Goal: Information Seeking & Learning: Find contact information

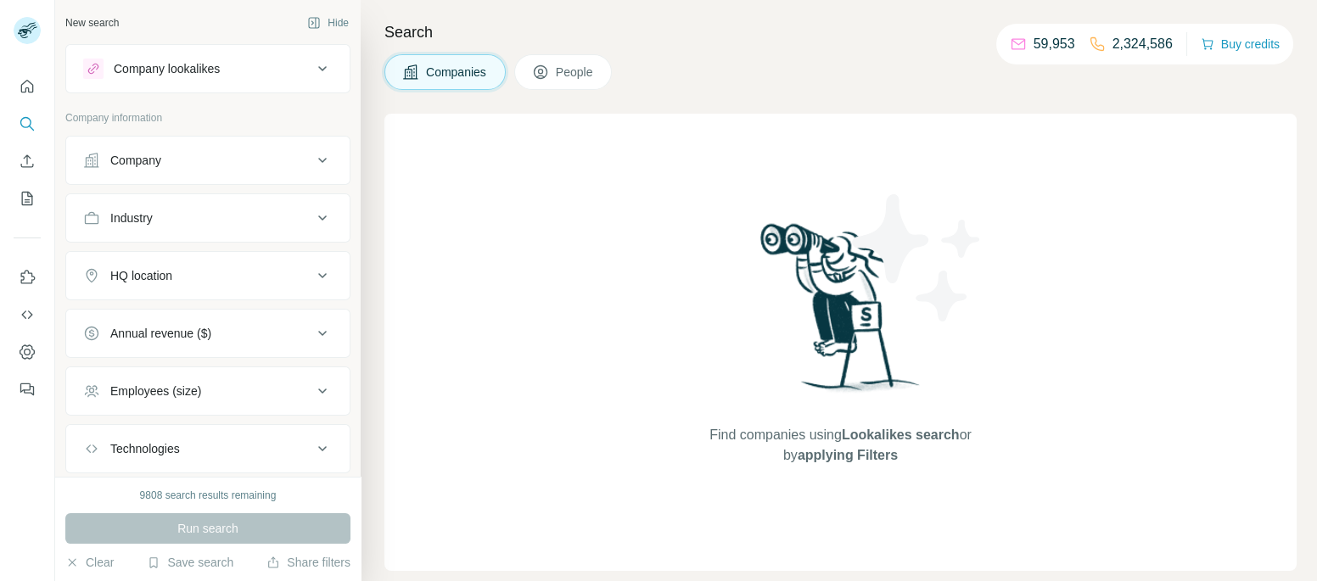
click at [326, 152] on icon at bounding box center [322, 160] width 20 height 20
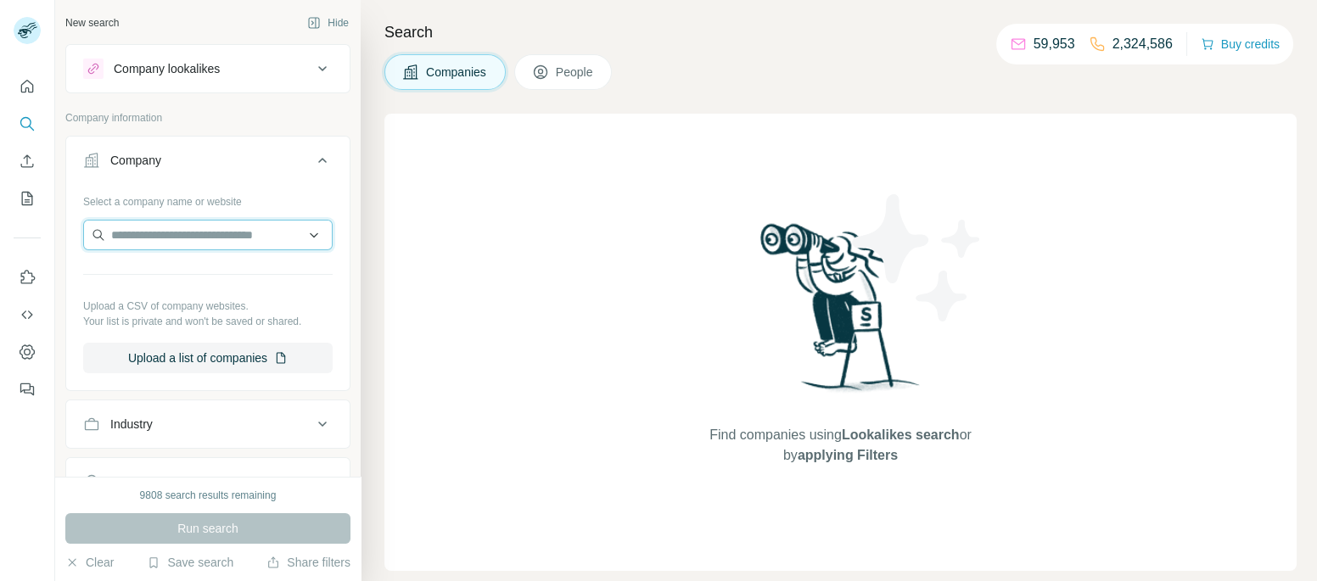
click at [192, 247] on input "text" at bounding box center [208, 235] width 250 height 31
paste input "**********"
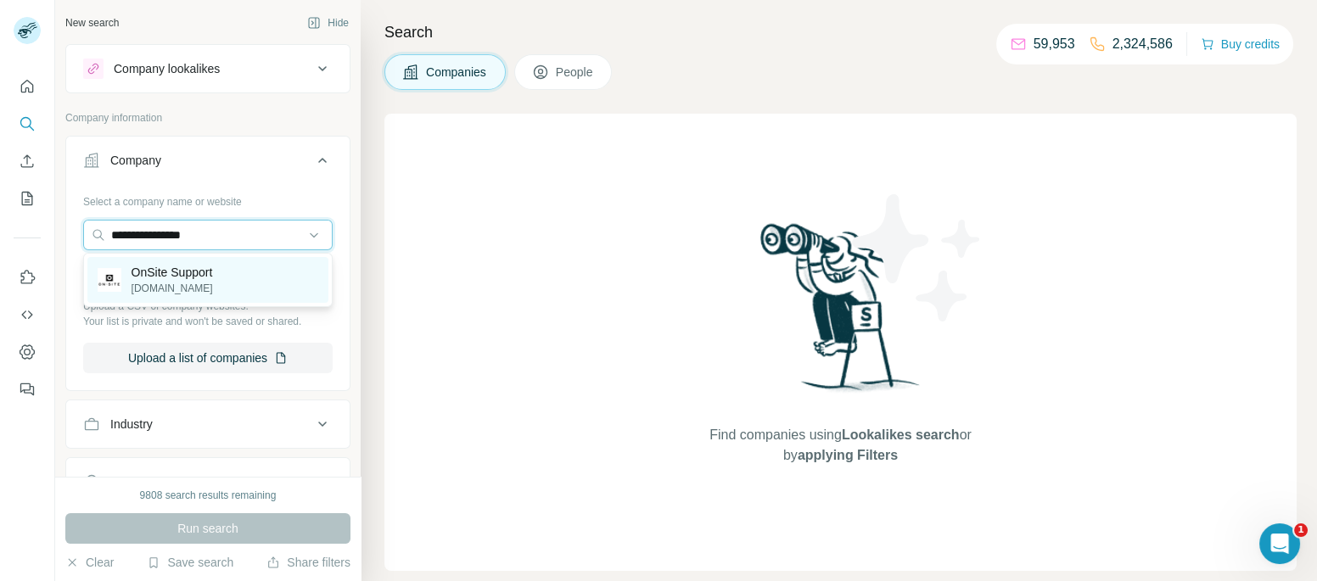
type input "**********"
click at [201, 282] on p "onsitesupport.io" at bounding box center [172, 288] width 81 height 15
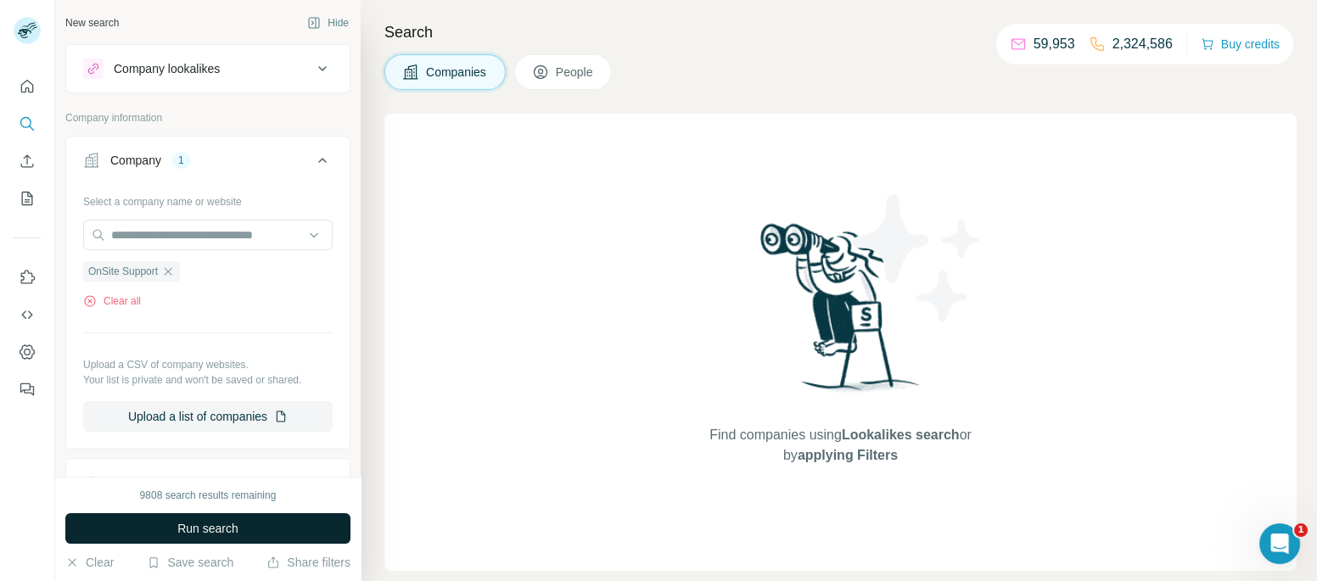
click at [199, 521] on span "Run search" at bounding box center [207, 528] width 61 height 17
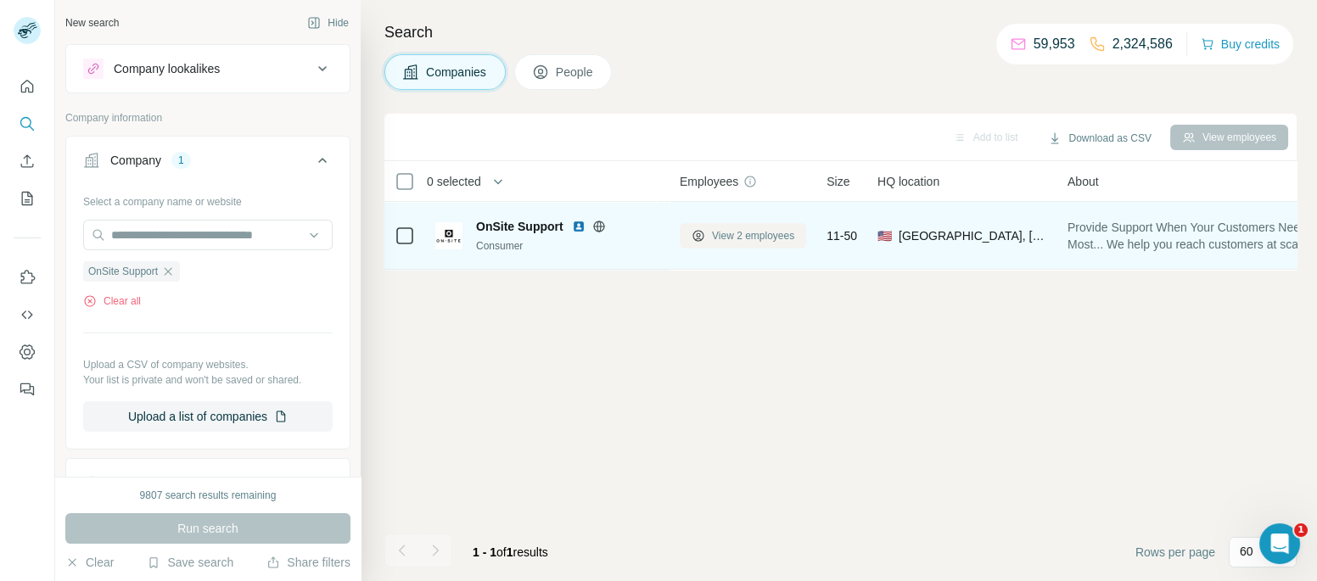
click at [768, 243] on span "View 2 employees" at bounding box center [753, 235] width 82 height 15
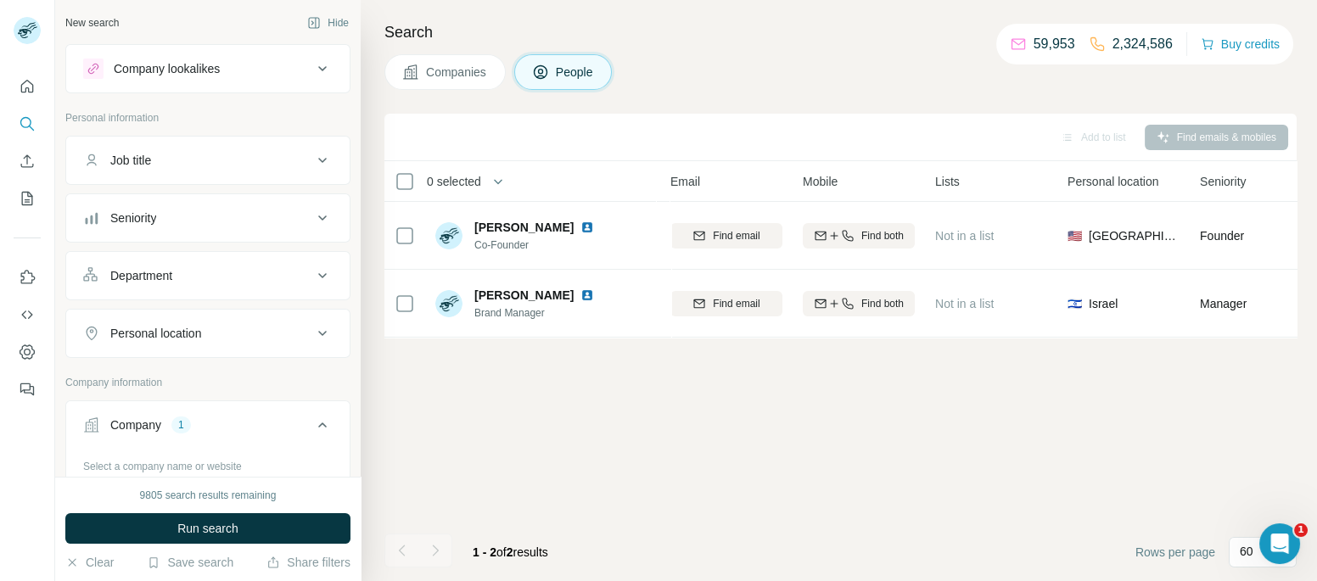
scroll to position [0, 200]
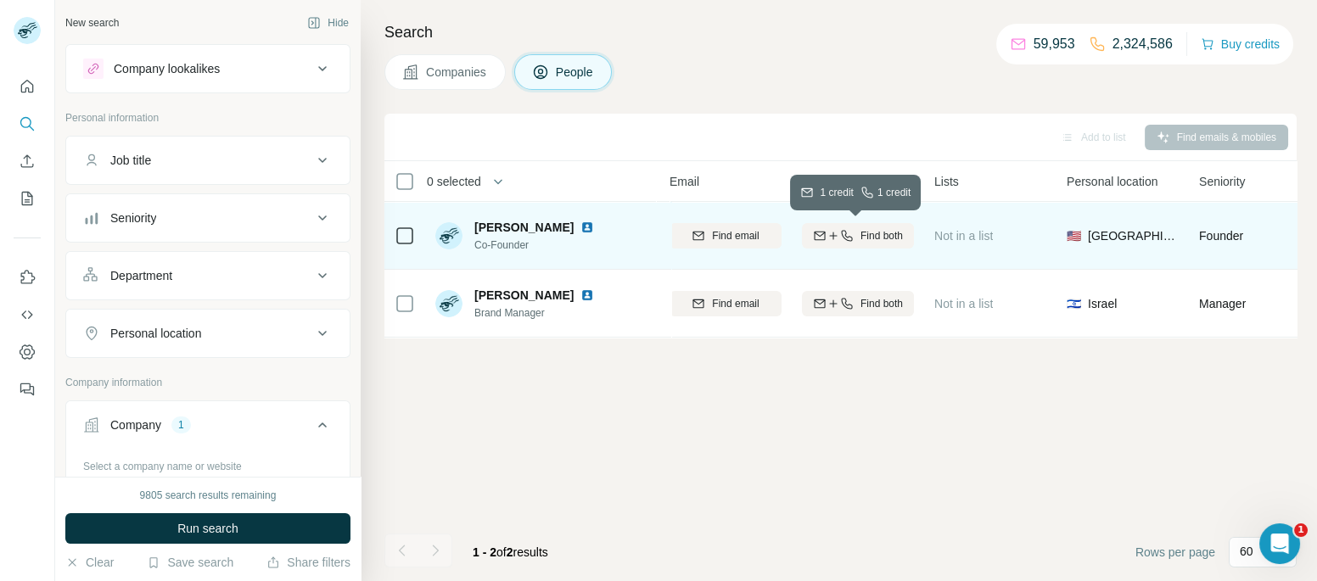
click at [897, 245] on button "Find both" at bounding box center [858, 235] width 112 height 25
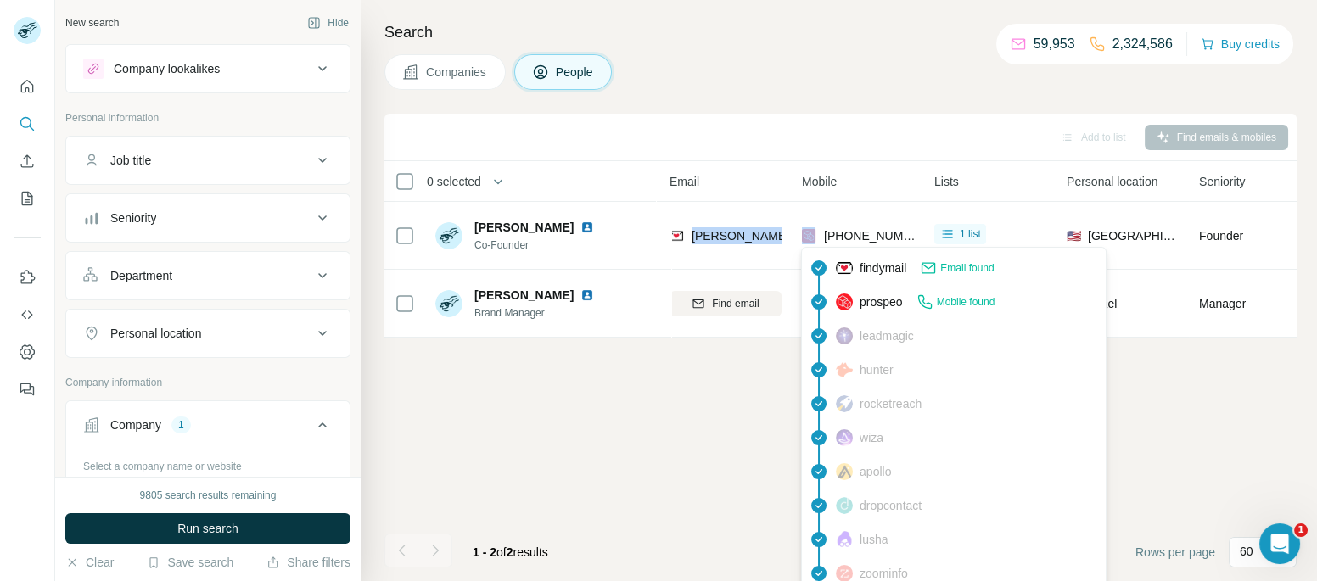
drag, startPoint x: 688, startPoint y: 225, endPoint x: 823, endPoint y: 226, distance: 135.8
click at [0, 0] on tr "Joseph Abitbol Co-Founder OnSite Support joe@onsitesupport.io +19177768618 1 li…" at bounding box center [0, 0] width 0 height 0
copy tr "joe@onsitesupport.io"
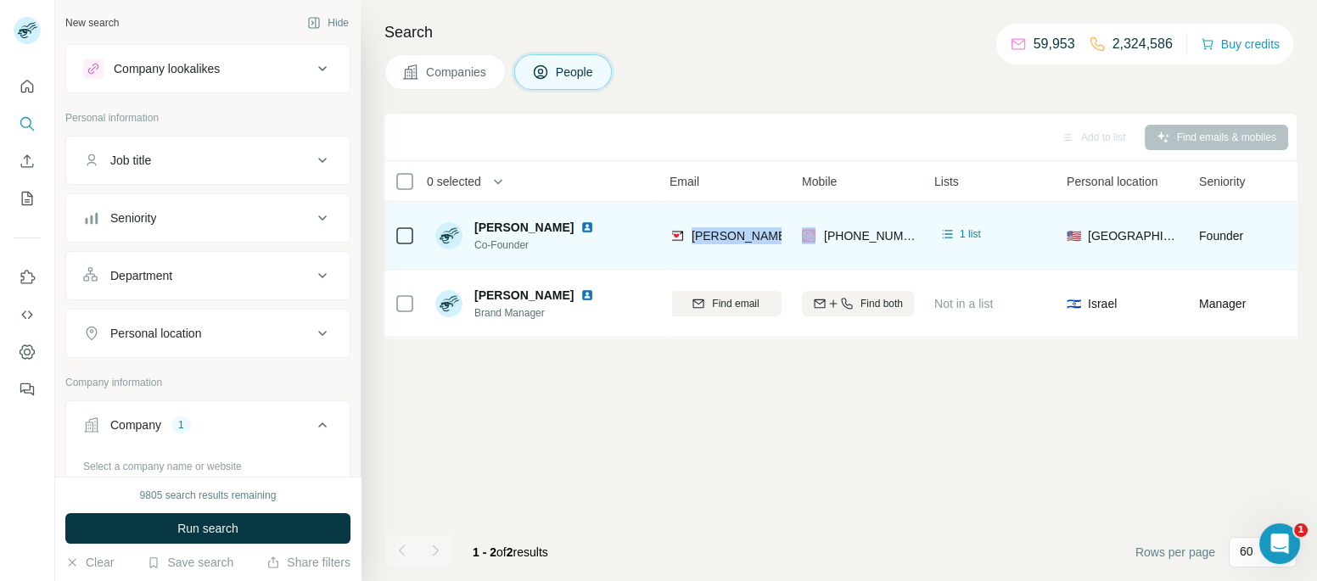
click at [581, 225] on img at bounding box center [588, 228] width 14 height 14
click at [502, 243] on span "Co-Founder" at bounding box center [537, 245] width 126 height 15
copy span "Co-Founder"
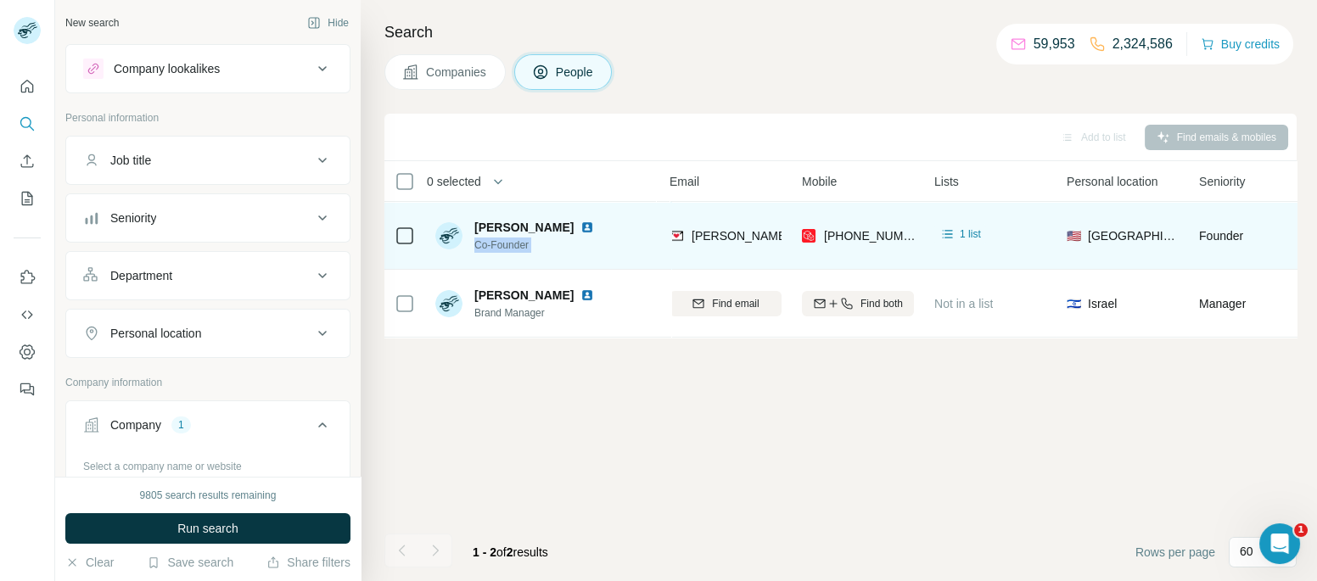
click at [542, 220] on span "Joseph Abitbol" at bounding box center [523, 227] width 99 height 17
copy span "Joseph Abitbol"
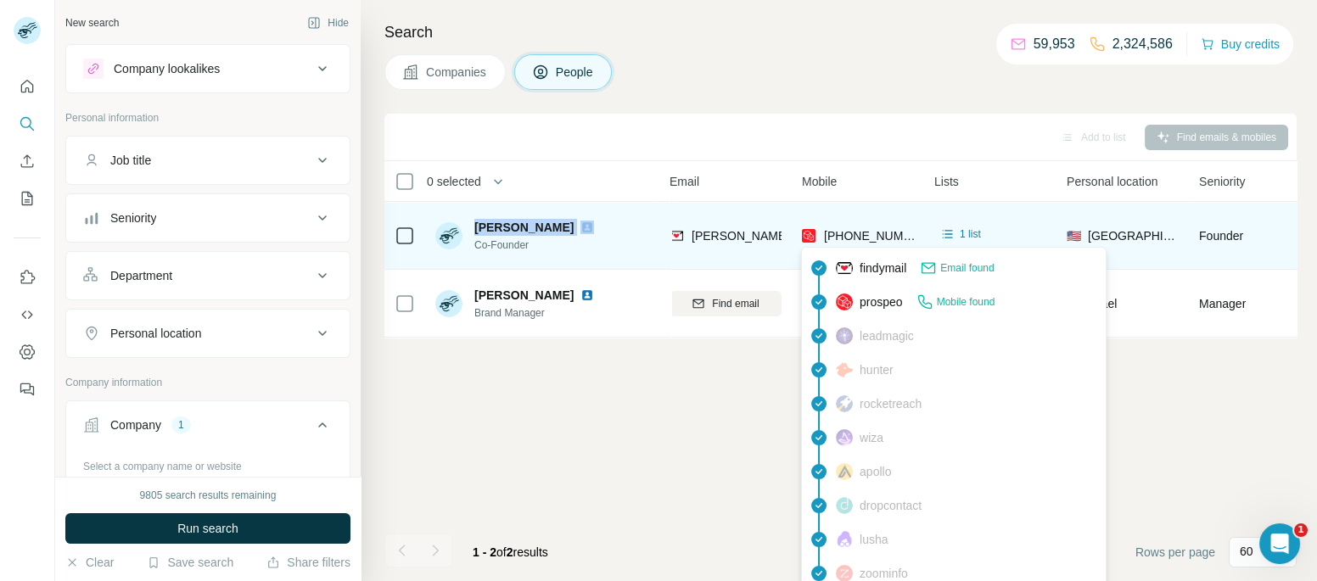
click at [879, 230] on span "+19177768618" at bounding box center [877, 236] width 107 height 14
drag, startPoint x: 912, startPoint y: 231, endPoint x: 831, endPoint y: 234, distance: 80.7
click at [831, 234] on div "+19177768618" at bounding box center [858, 235] width 112 height 47
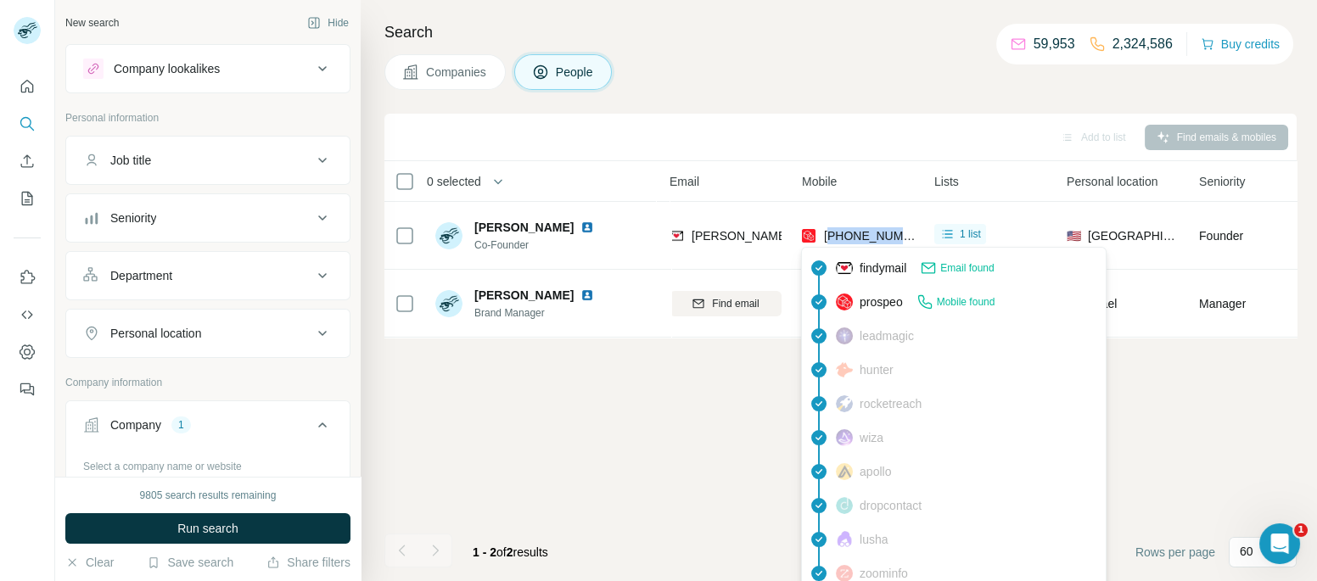
copy span "19177768618"
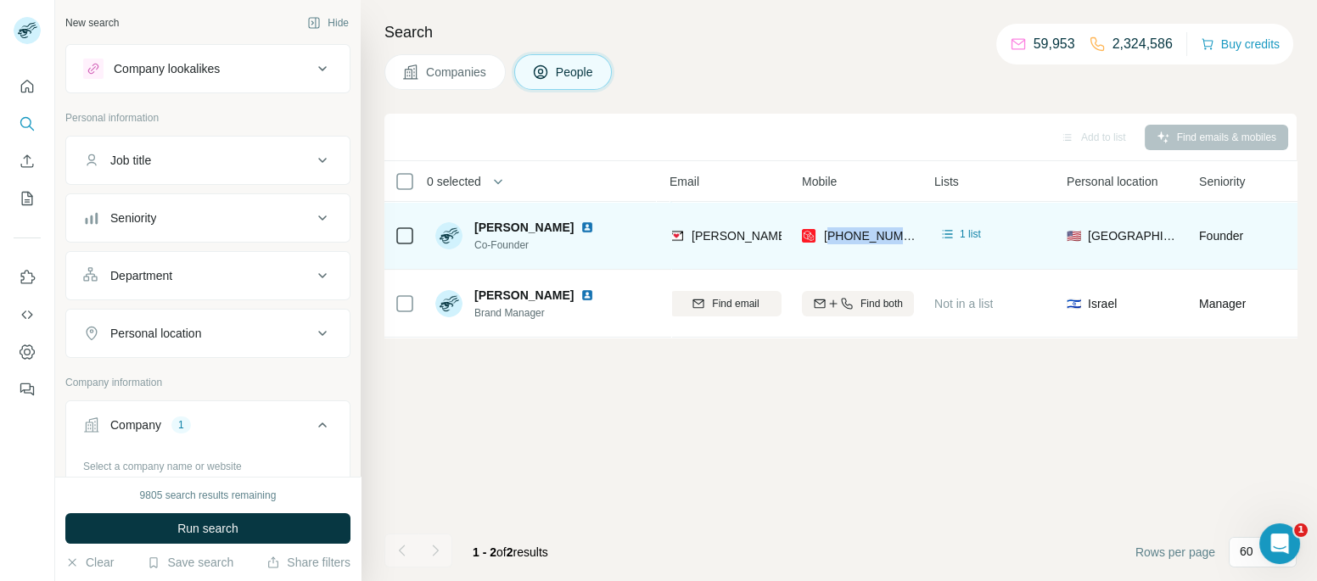
click at [693, 224] on div "joe@onsitesupport.io" at bounding box center [726, 235] width 112 height 47
copy span "joe@onsitesupport.io"
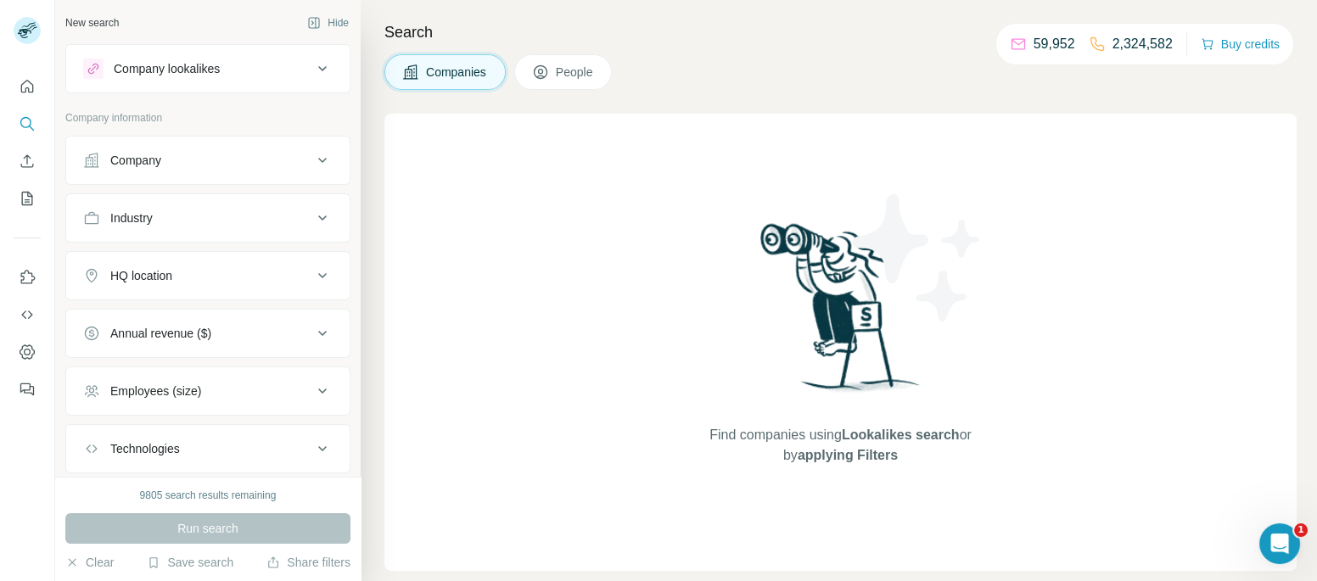
click at [254, 136] on div "Company" at bounding box center [207, 160] width 285 height 49
click at [236, 154] on div "Company" at bounding box center [197, 160] width 229 height 17
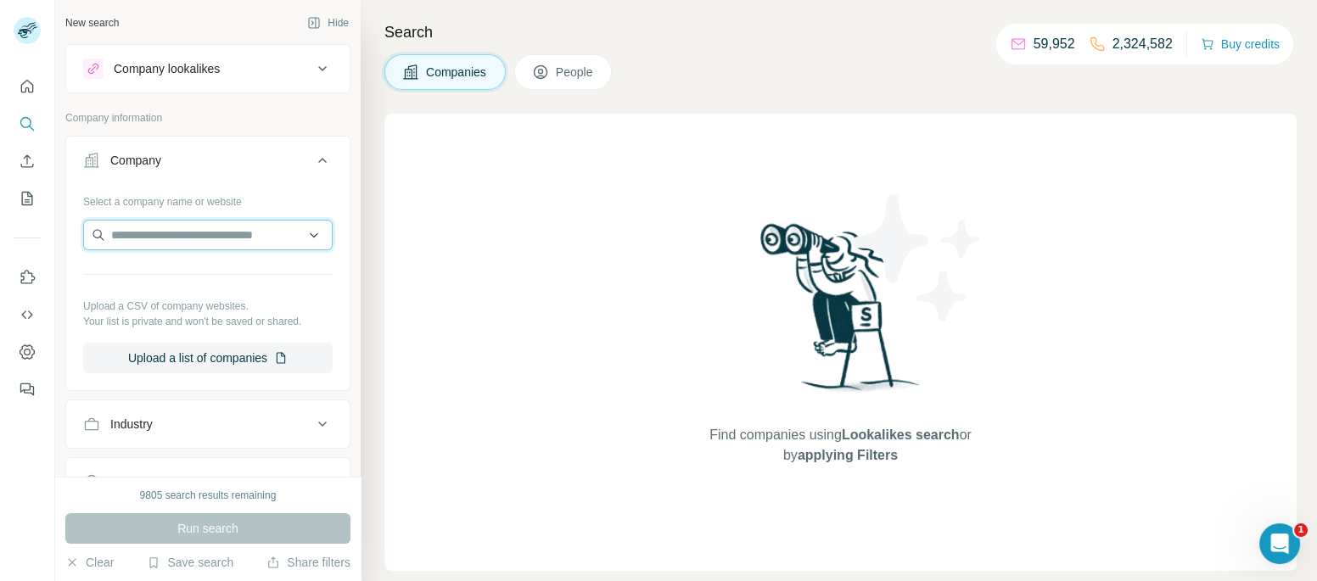
click at [182, 245] on input "text" at bounding box center [208, 235] width 250 height 31
paste input "**********"
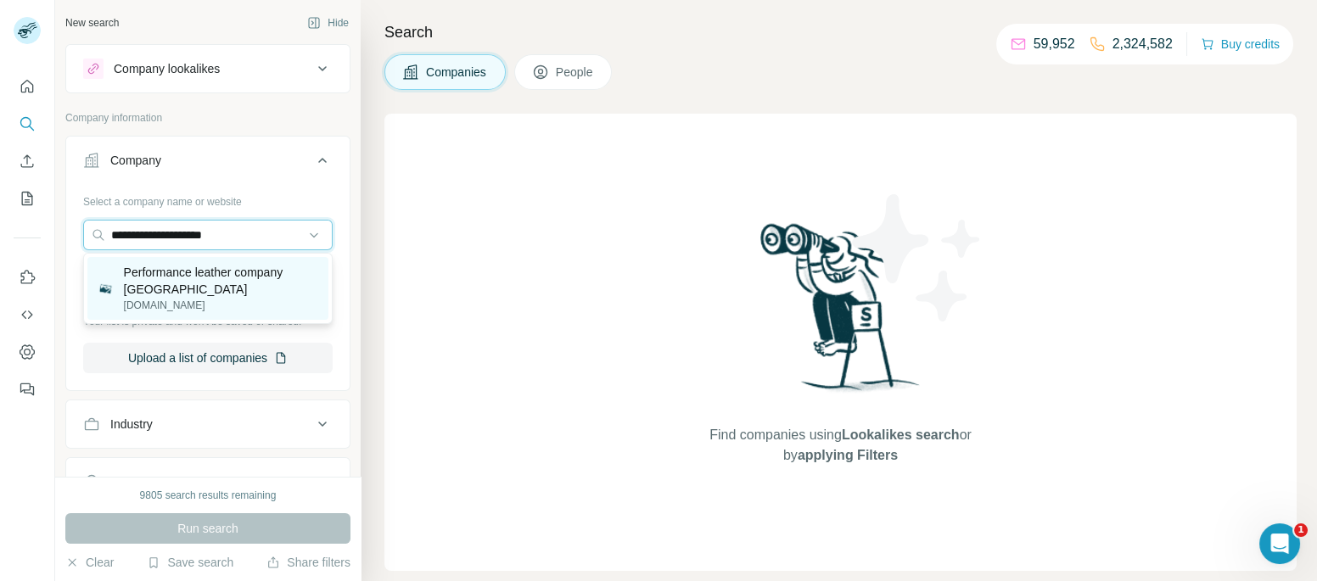
type input "**********"
click at [231, 287] on p "Performance leather company [GEOGRAPHIC_DATA]" at bounding box center [221, 281] width 194 height 34
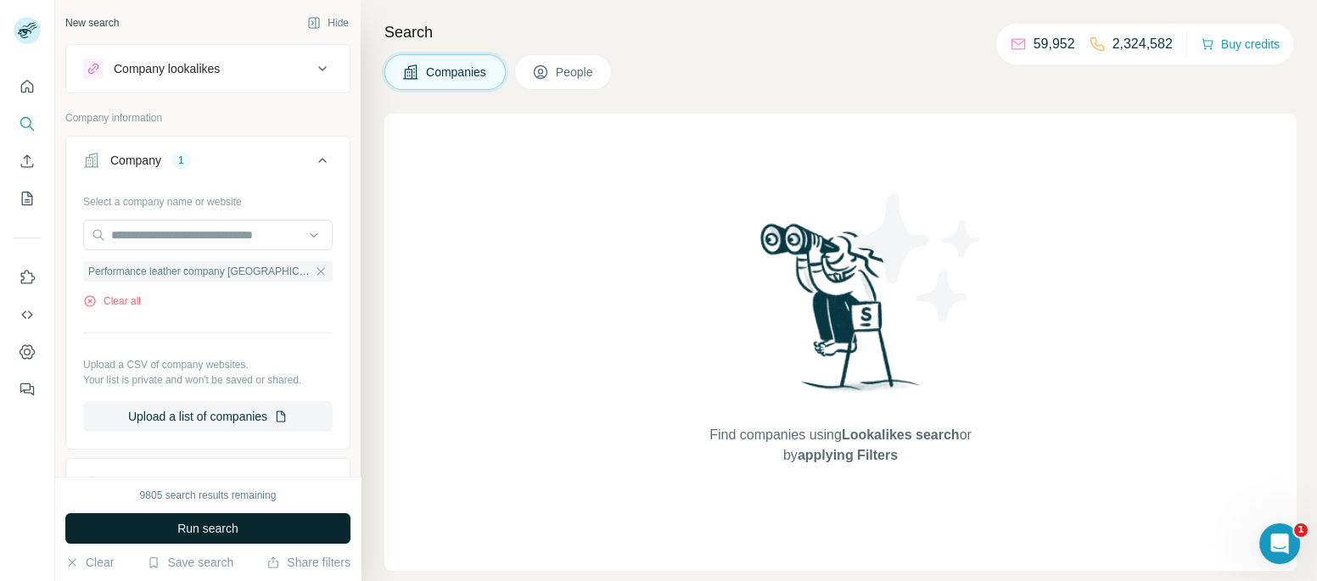
click at [175, 524] on button "Run search" at bounding box center [207, 529] width 285 height 31
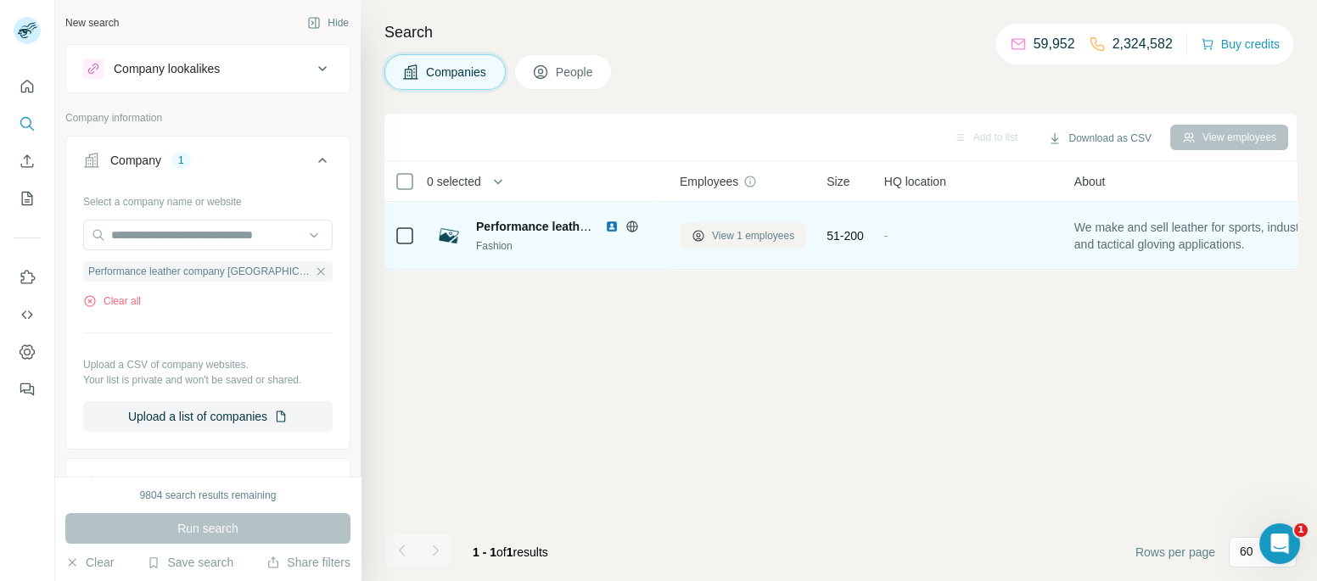
click at [773, 235] on span "View 1 employees" at bounding box center [753, 235] width 82 height 15
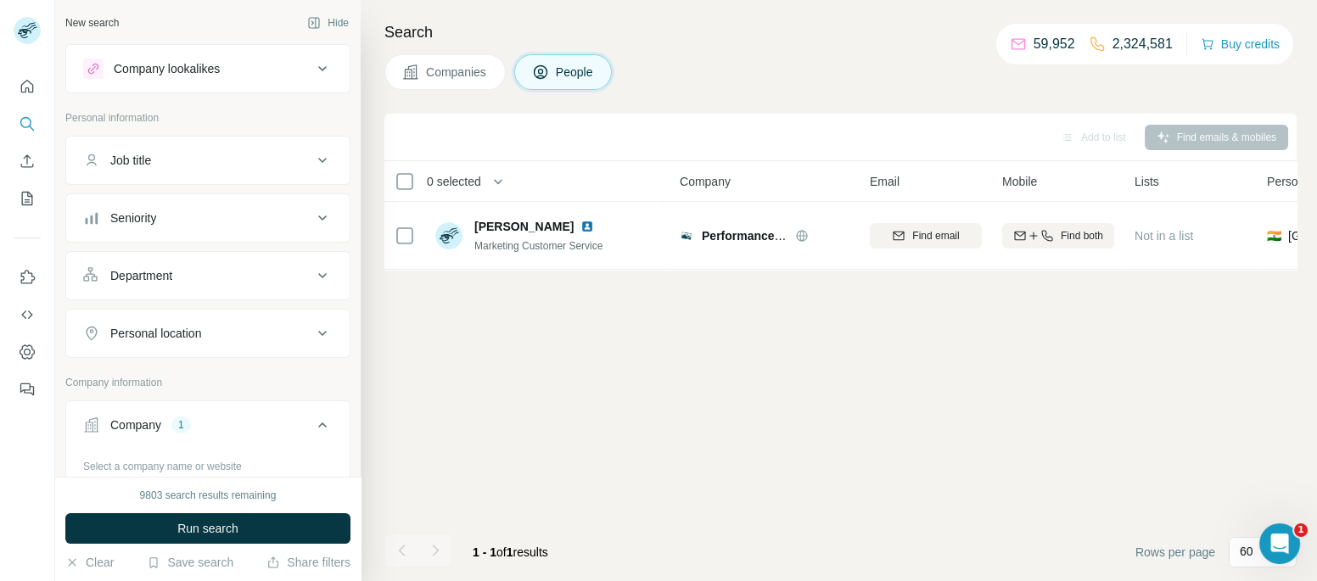
click at [479, 75] on span "Companies" at bounding box center [457, 72] width 62 height 17
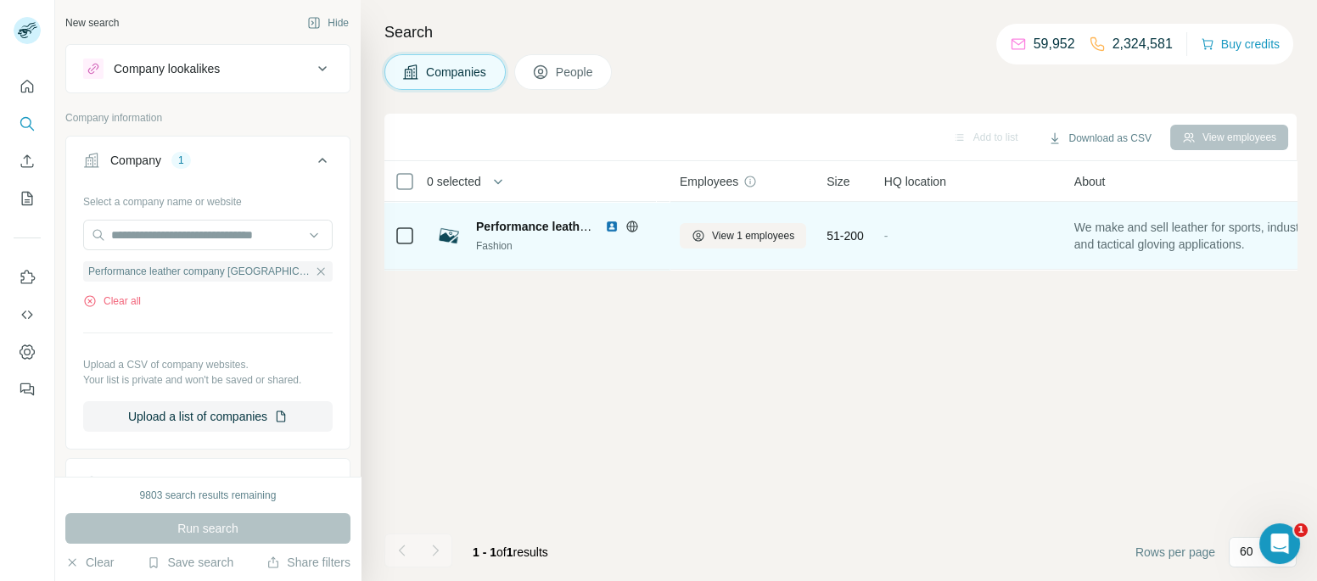
click at [610, 223] on img at bounding box center [612, 227] width 14 height 14
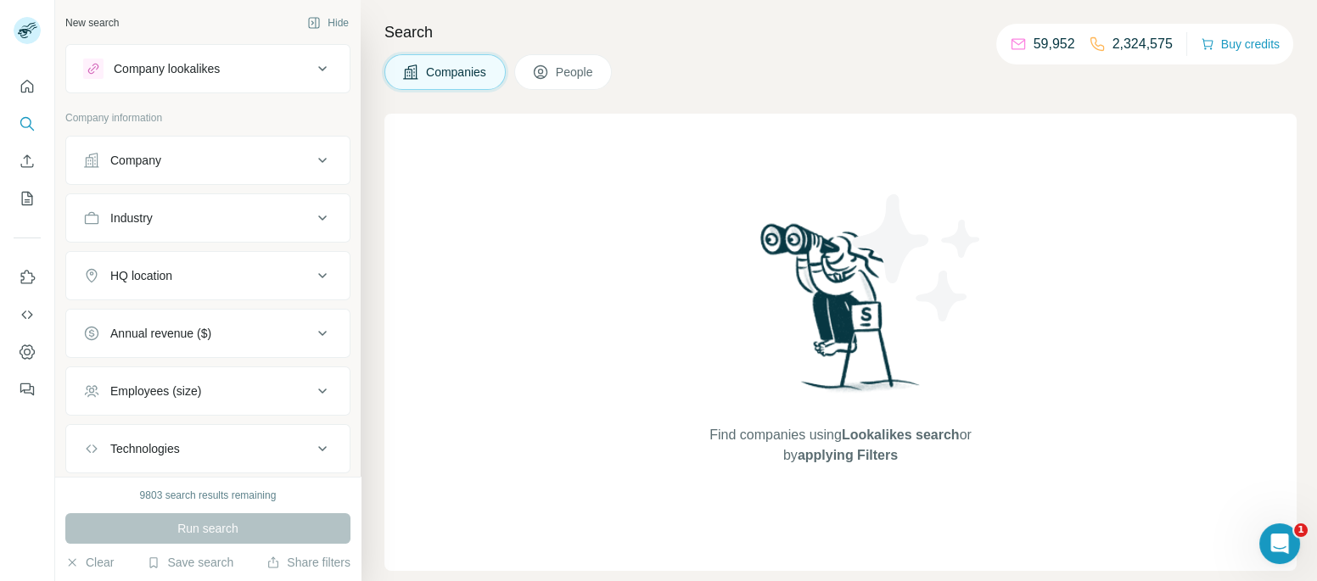
click at [233, 170] on button "Company" at bounding box center [208, 160] width 284 height 41
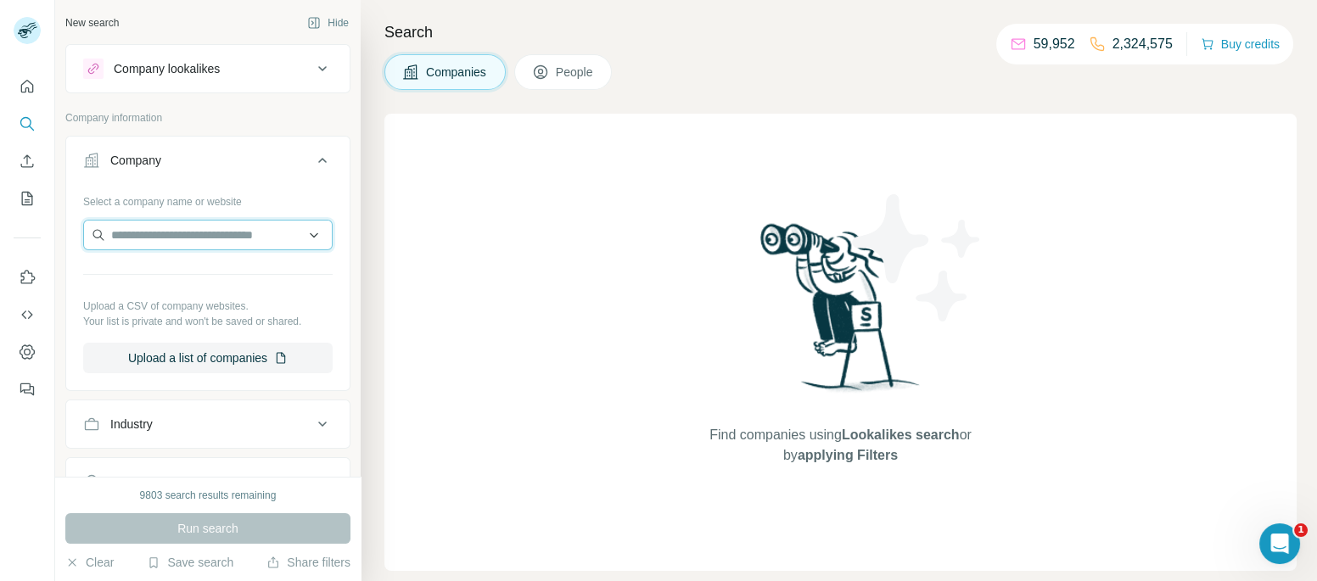
click at [197, 247] on input "text" at bounding box center [208, 235] width 250 height 31
paste input "**********"
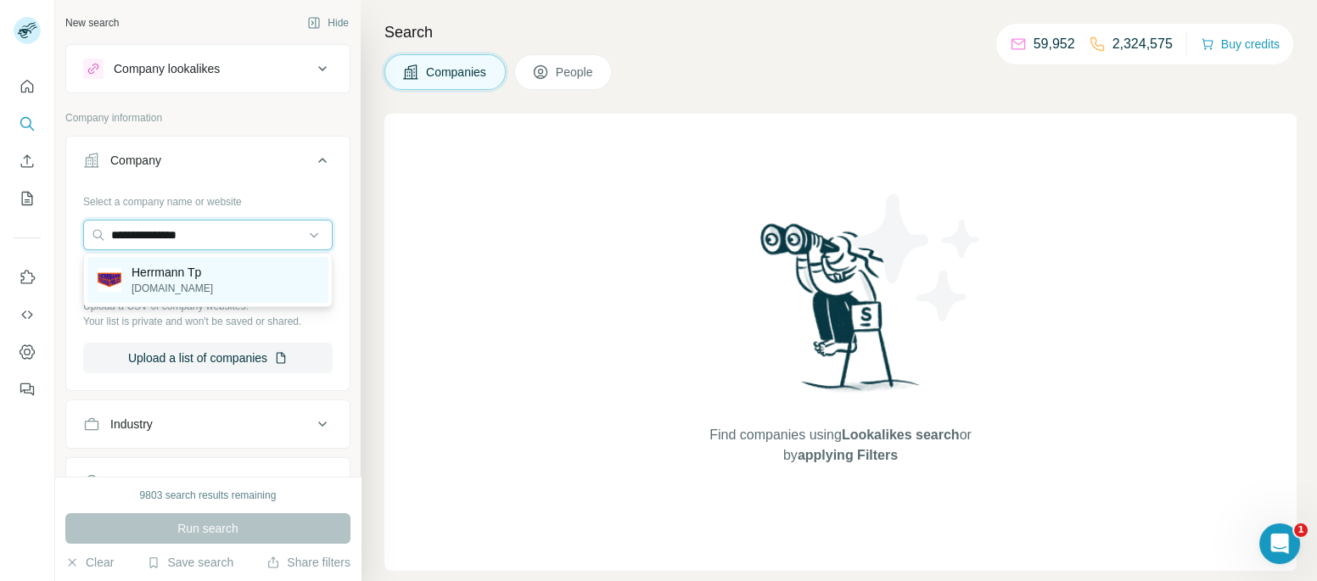
type input "**********"
click at [241, 262] on div "Herrmann Tp tp-herrmann.com" at bounding box center [207, 280] width 241 height 46
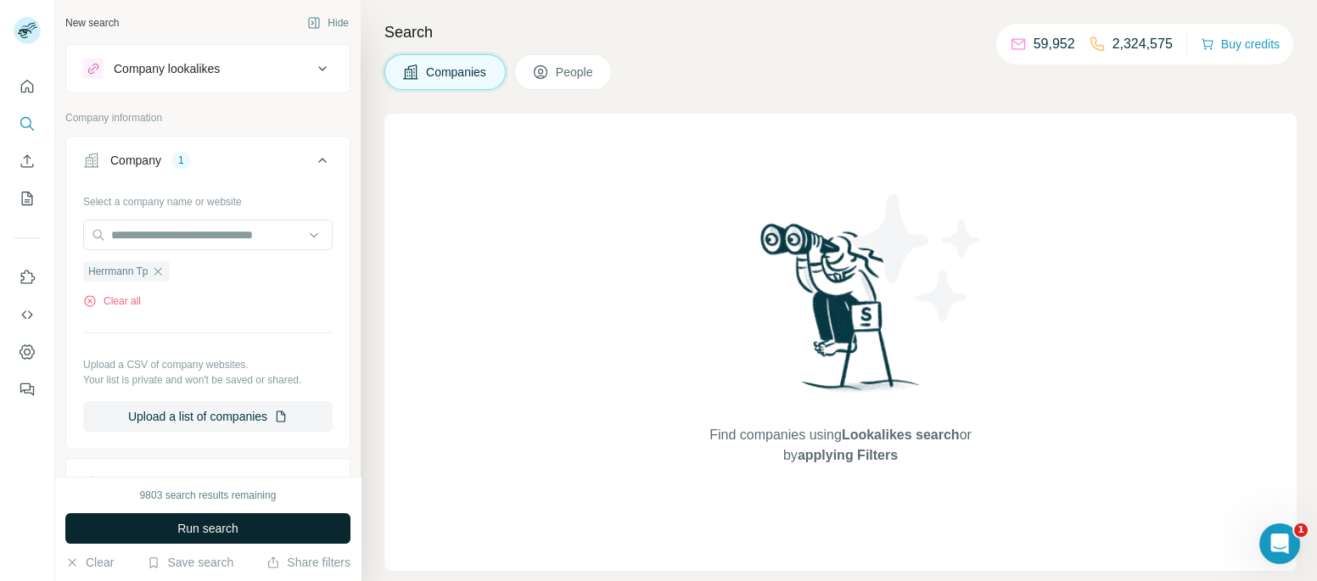
click at [195, 520] on span "Run search" at bounding box center [207, 528] width 61 height 17
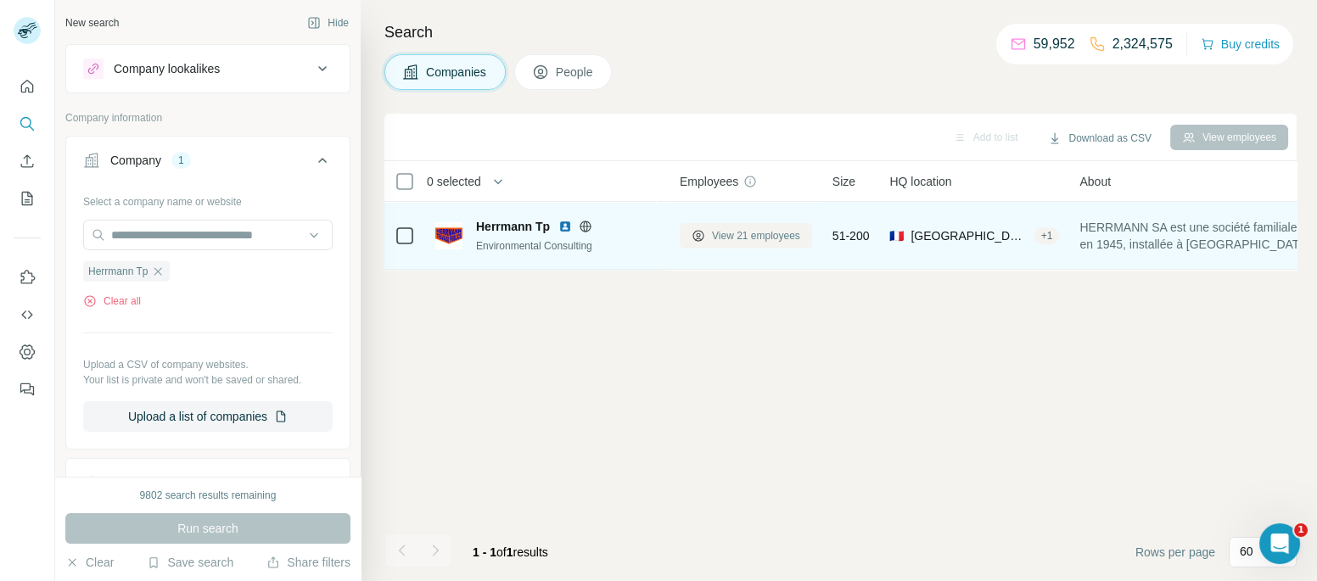
click at [763, 239] on span "View 21 employees" at bounding box center [756, 235] width 88 height 15
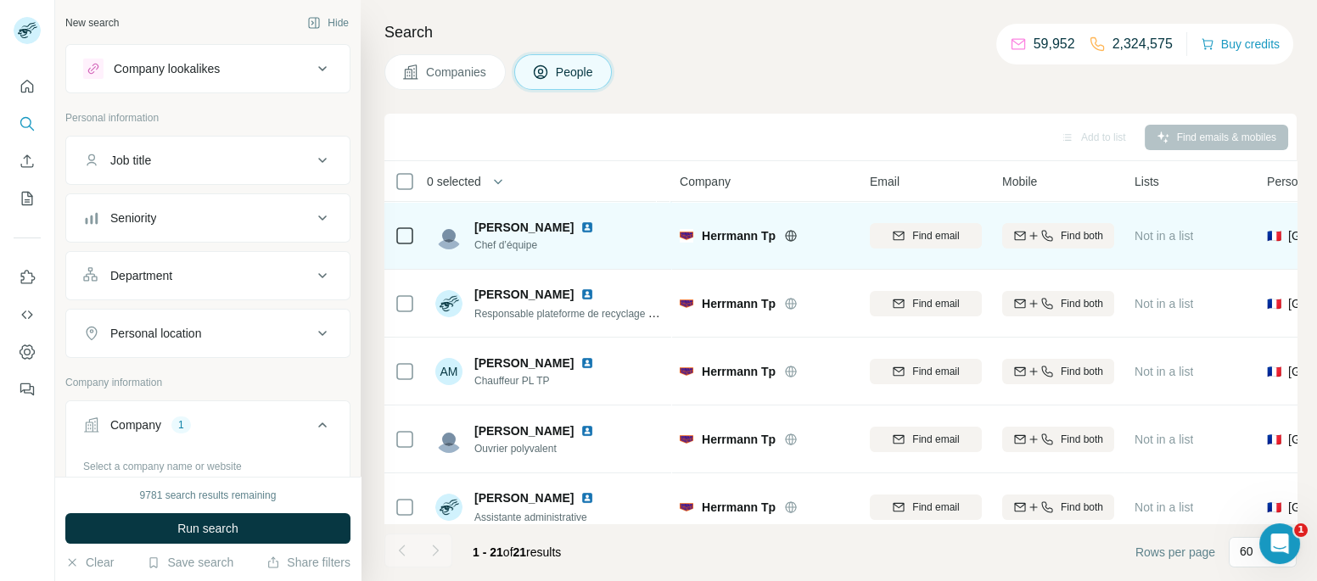
click at [581, 226] on img at bounding box center [588, 228] width 14 height 14
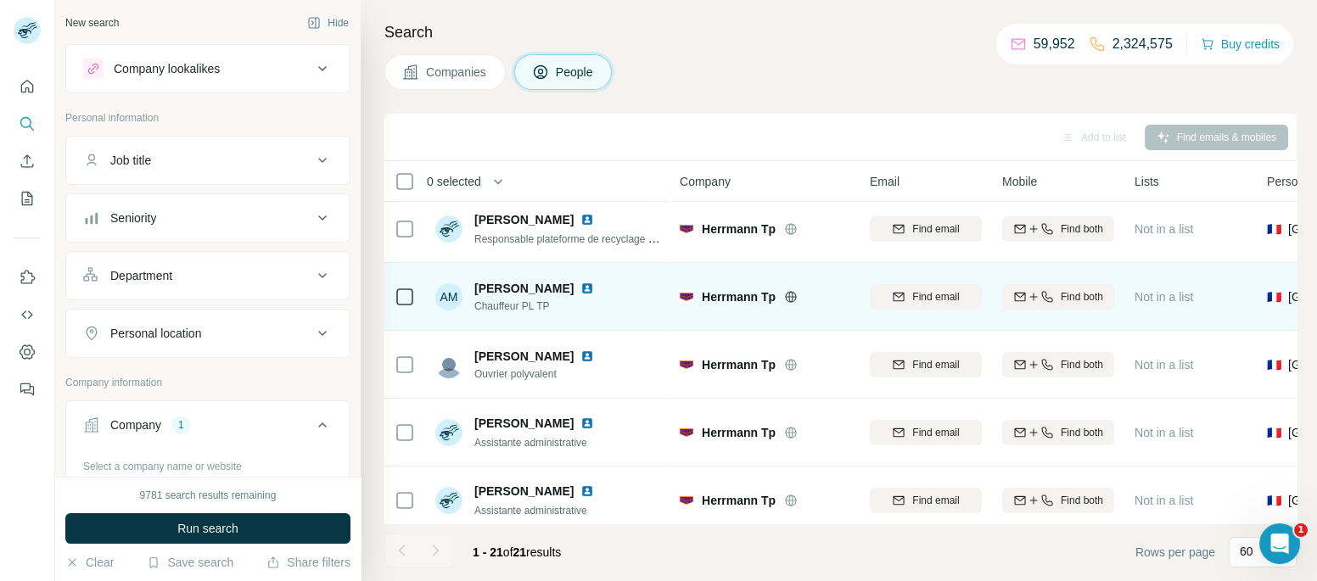
scroll to position [94, 0]
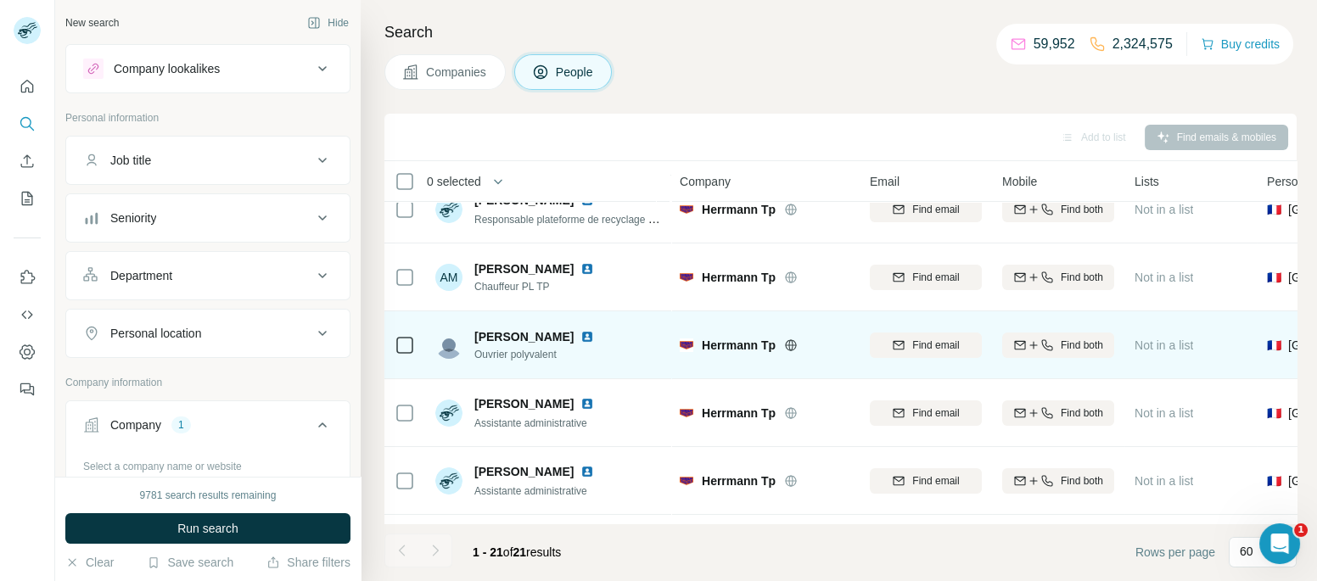
click at [594, 337] on img at bounding box center [588, 337] width 14 height 14
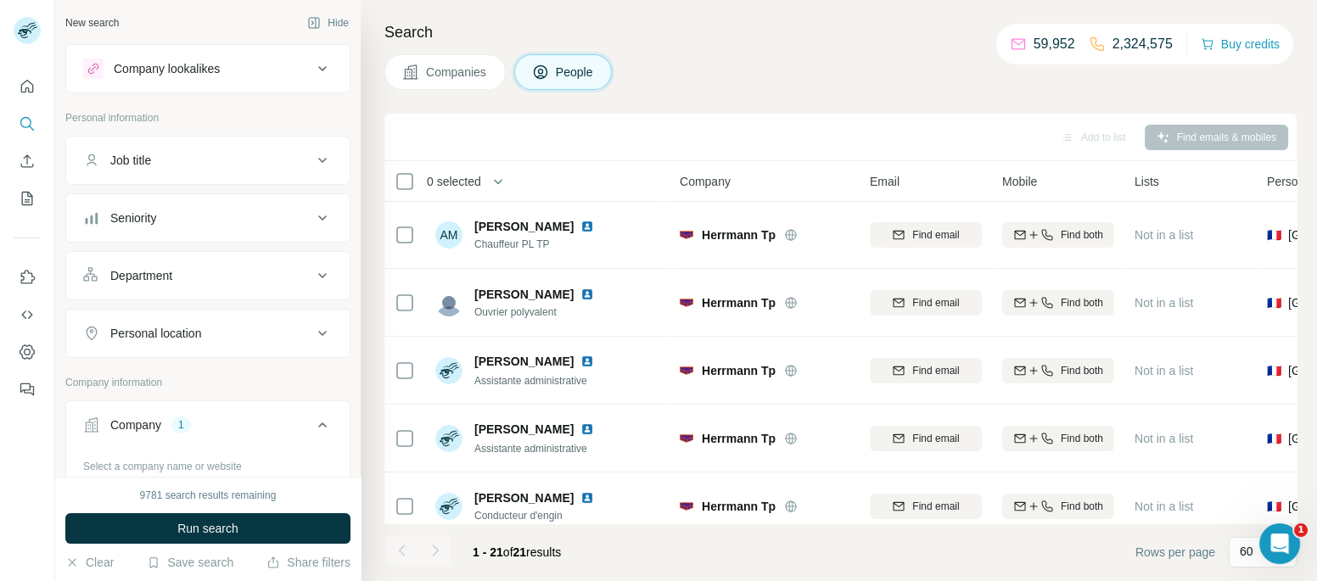
scroll to position [0, 0]
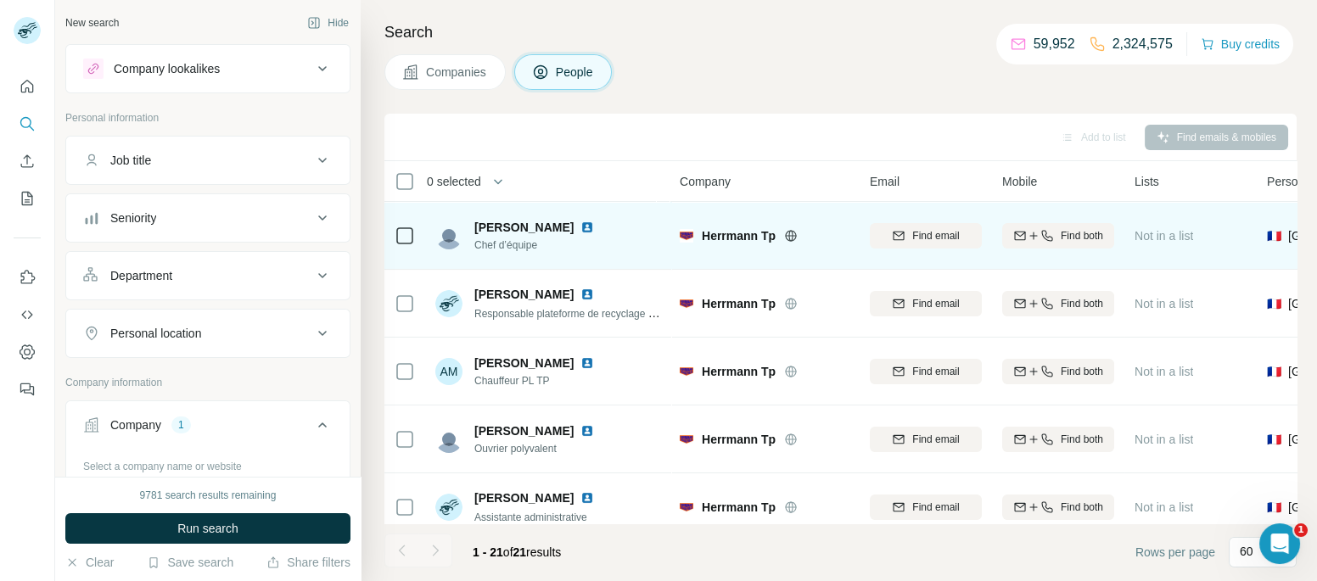
click at [581, 227] on img at bounding box center [588, 228] width 14 height 14
